Goal: Obtain resource: Obtain resource

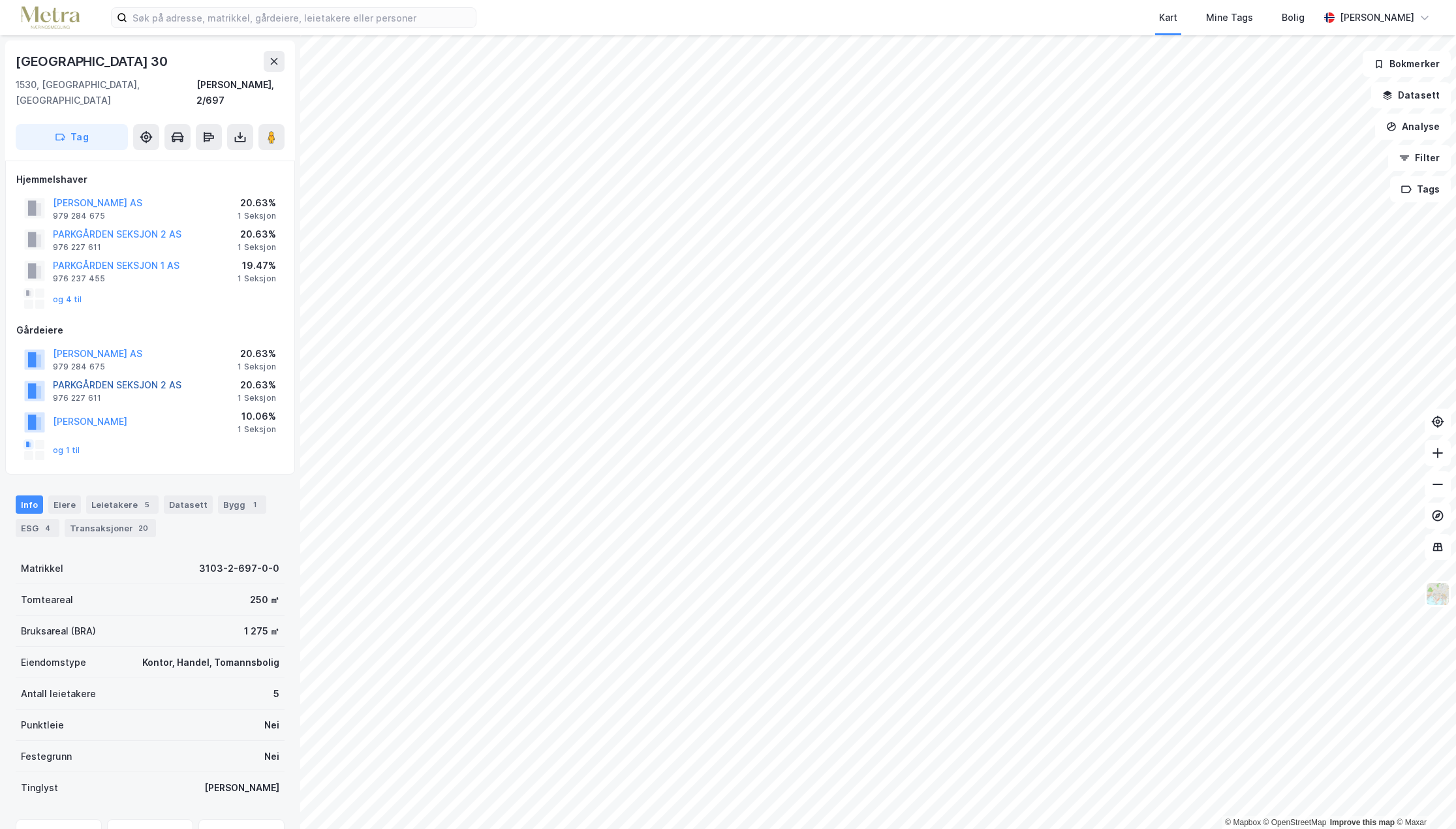
click at [0, 0] on button "PARKGÅRDEN SEKSJON 2 AS" at bounding box center [0, 0] width 0 height 0
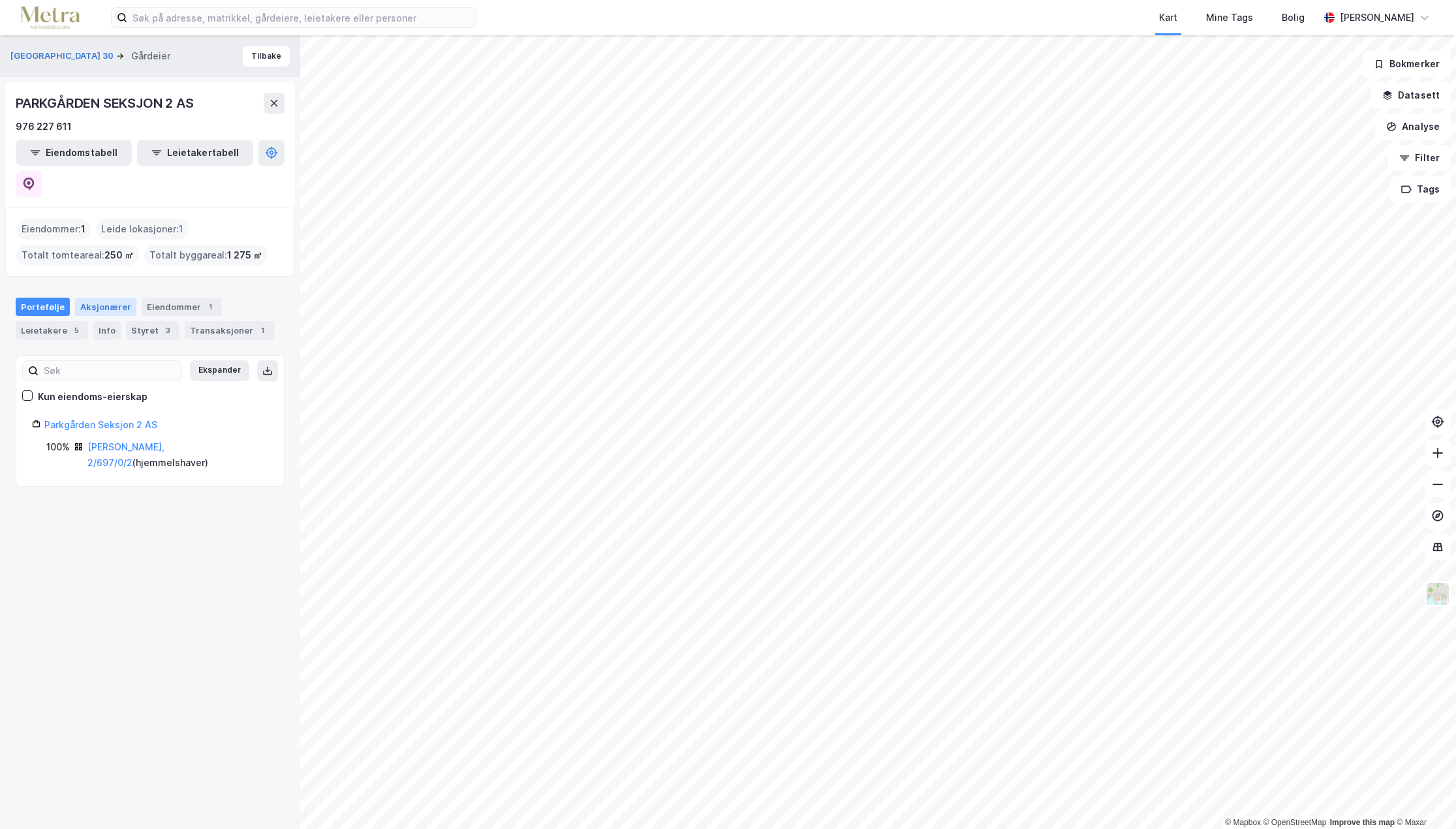
click at [97, 298] on div "Aksjonærer" at bounding box center [105, 307] width 61 height 18
click at [248, 58] on button "Tilbake" at bounding box center [266, 56] width 47 height 21
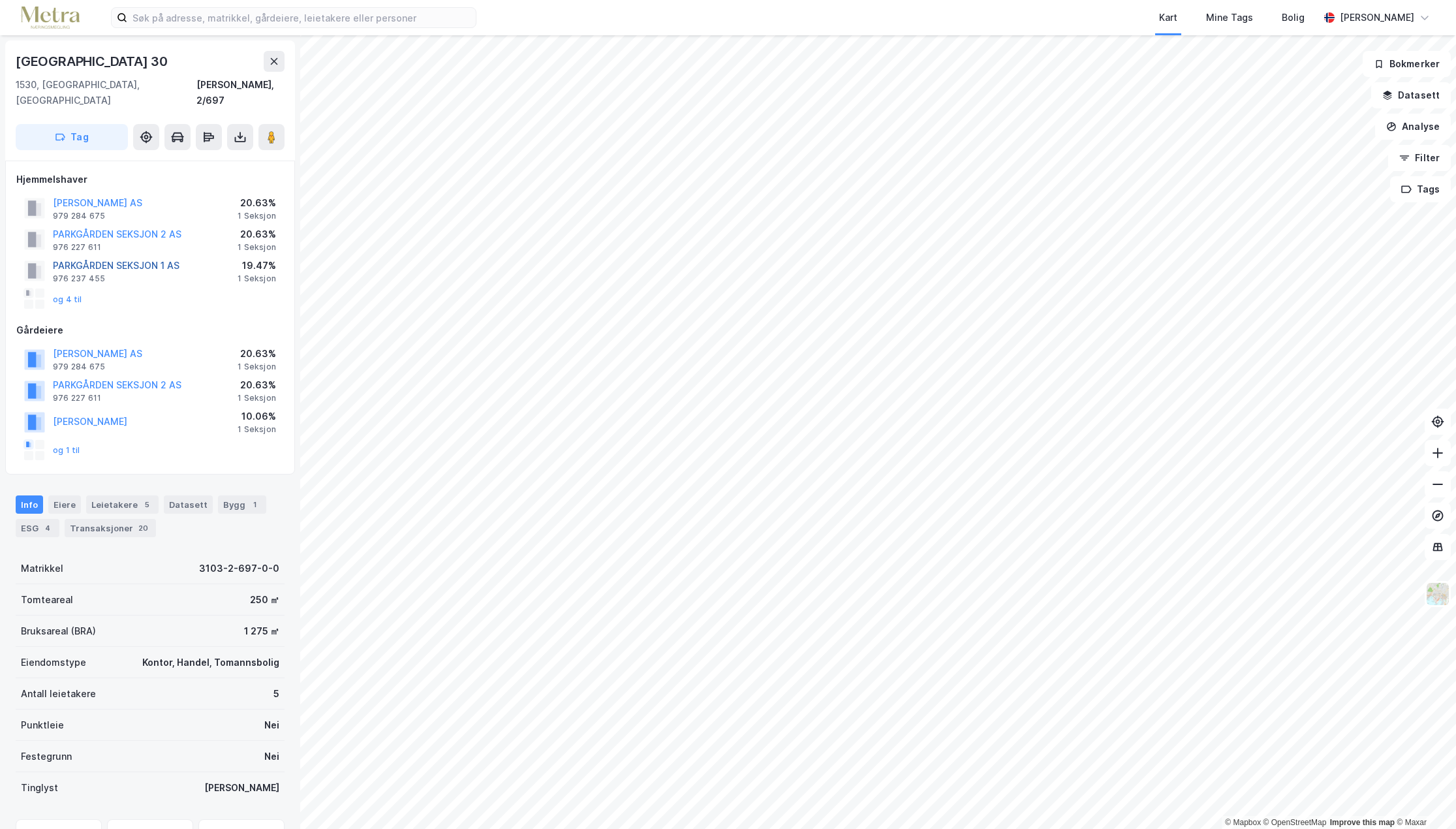
click at [0, 0] on button "PARKGÅRDEN SEKSJON 1 AS" at bounding box center [0, 0] width 0 height 0
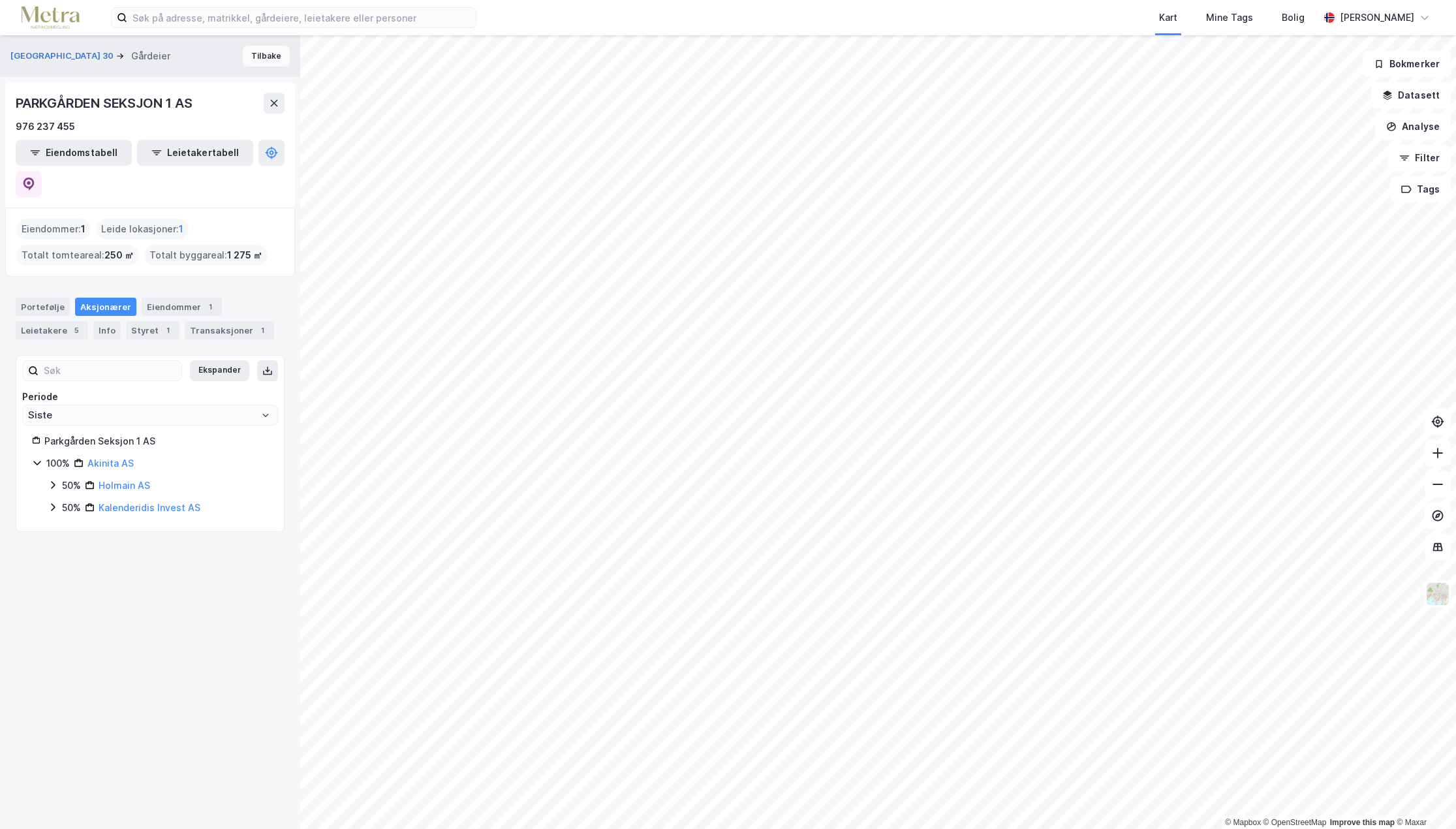
click at [245, 59] on button "Tilbake" at bounding box center [266, 56] width 47 height 21
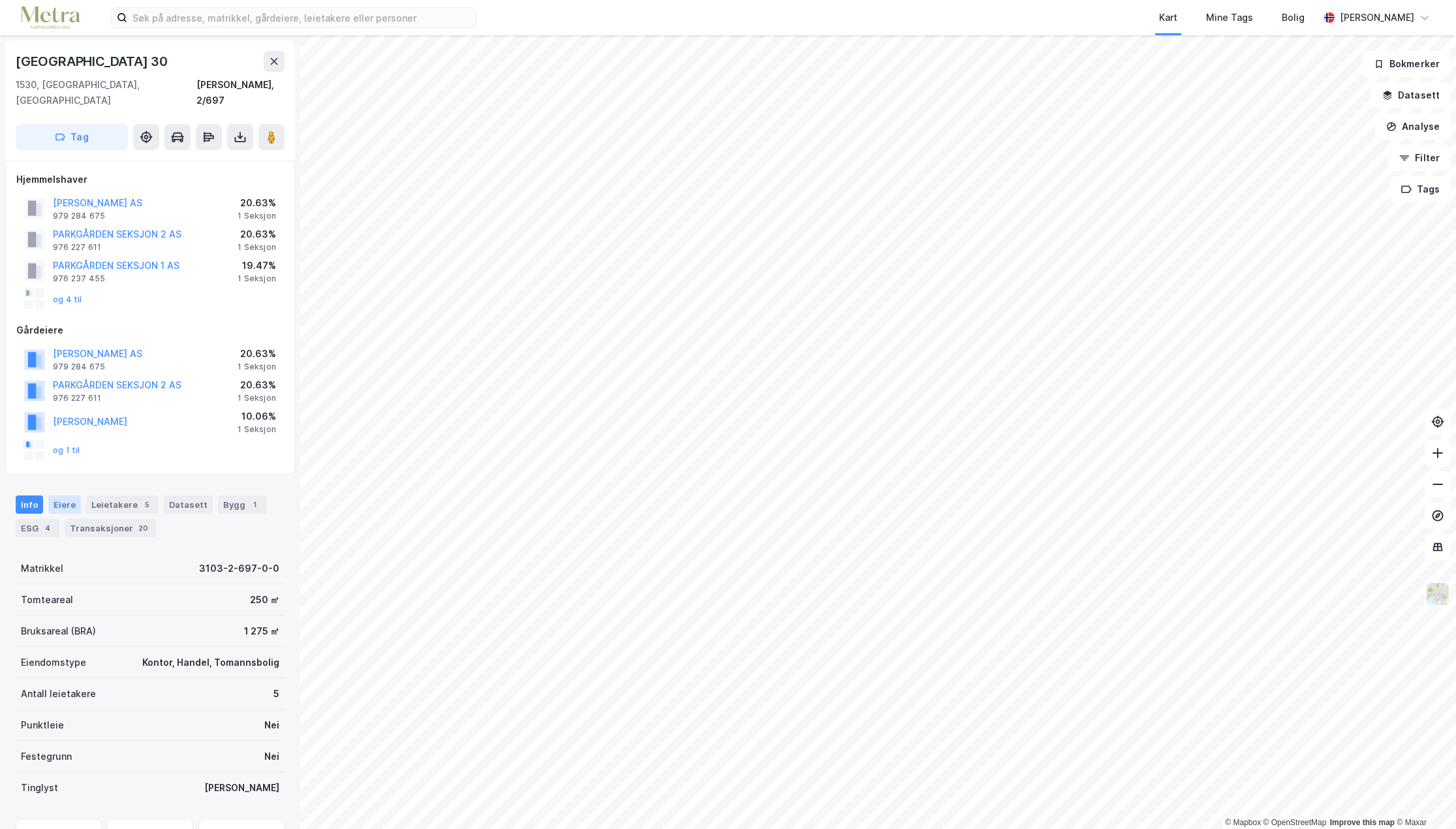
click at [70, 497] on div "Eiere" at bounding box center [65, 504] width 33 height 18
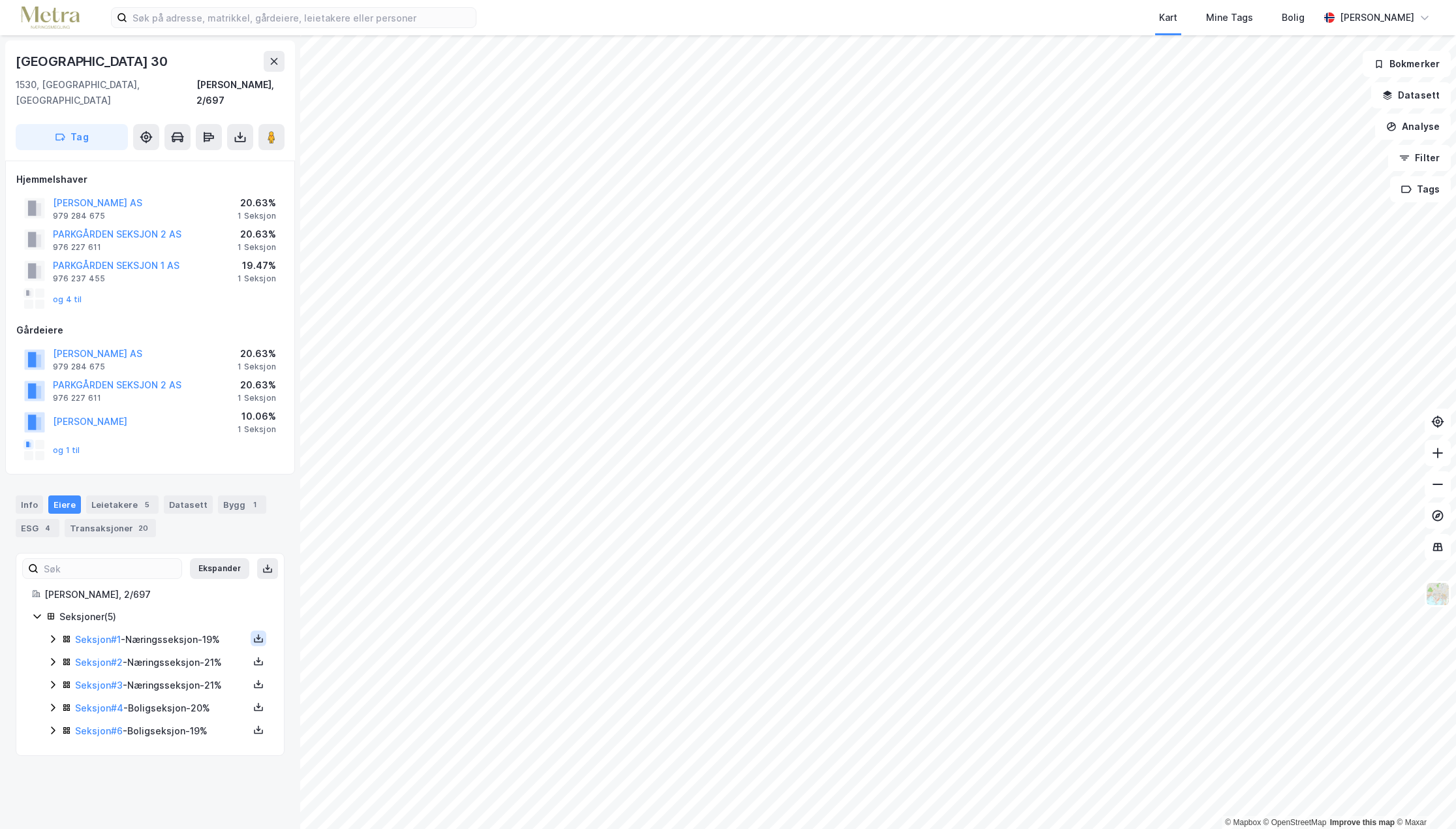
click at [254, 633] on icon at bounding box center [259, 638] width 10 height 10
click at [196, 588] on div "Grunnbok" at bounding box center [187, 599] width 115 height 31
